Goal: Task Accomplishment & Management: Manage account settings

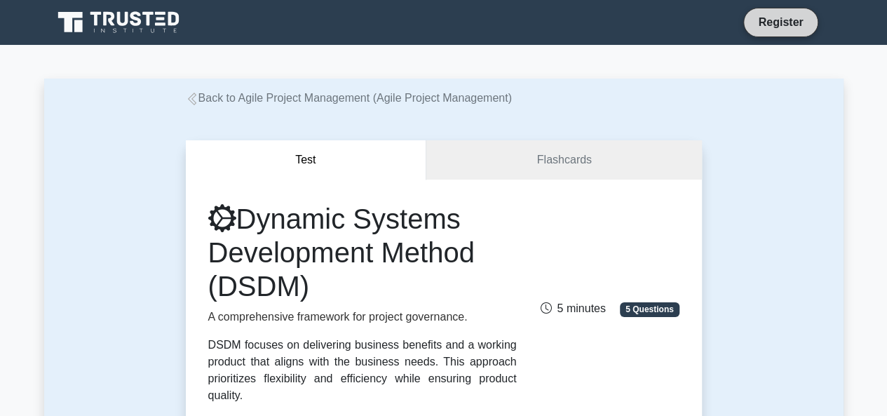
click at [777, 30] on link "Register" at bounding box center [781, 22] width 62 height 18
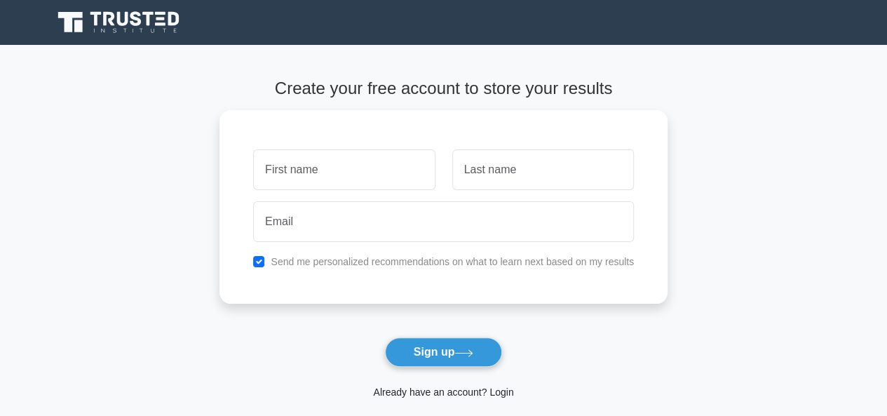
click at [438, 394] on link "Already have an account? Login" at bounding box center [443, 392] width 140 height 11
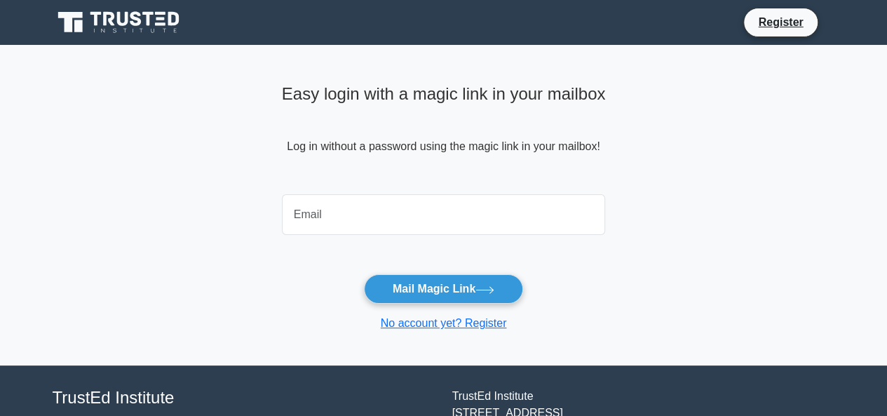
click at [393, 215] on input "email" at bounding box center [444, 214] width 324 height 41
type input "[EMAIL_ADDRESS][DOMAIN_NAME]"
click at [369, 272] on form "[EMAIL_ADDRESS][DOMAIN_NAME] Mail Magic Link No account yet? Register" at bounding box center [444, 260] width 324 height 143
click at [358, 235] on div "[EMAIL_ADDRESS][DOMAIN_NAME]" at bounding box center [444, 215] width 341 height 52
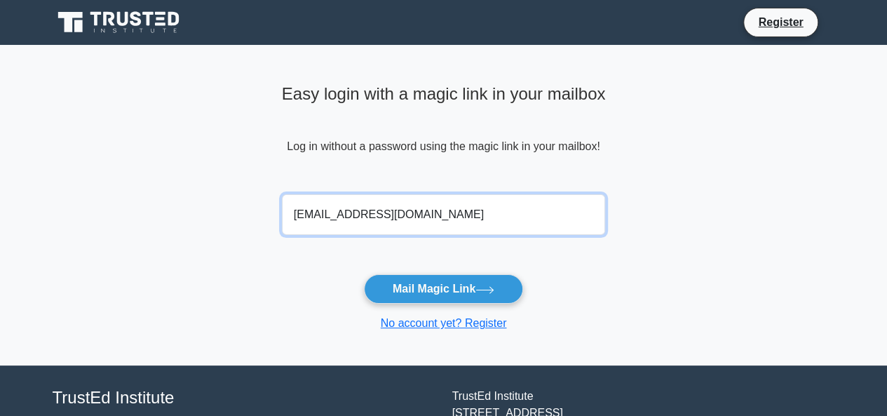
click at [348, 224] on input "[EMAIL_ADDRESS][DOMAIN_NAME]" at bounding box center [444, 214] width 324 height 41
click at [347, 220] on input "[EMAIL_ADDRESS][DOMAIN_NAME]" at bounding box center [444, 214] width 324 height 41
